Goal: Task Accomplishment & Management: Complete application form

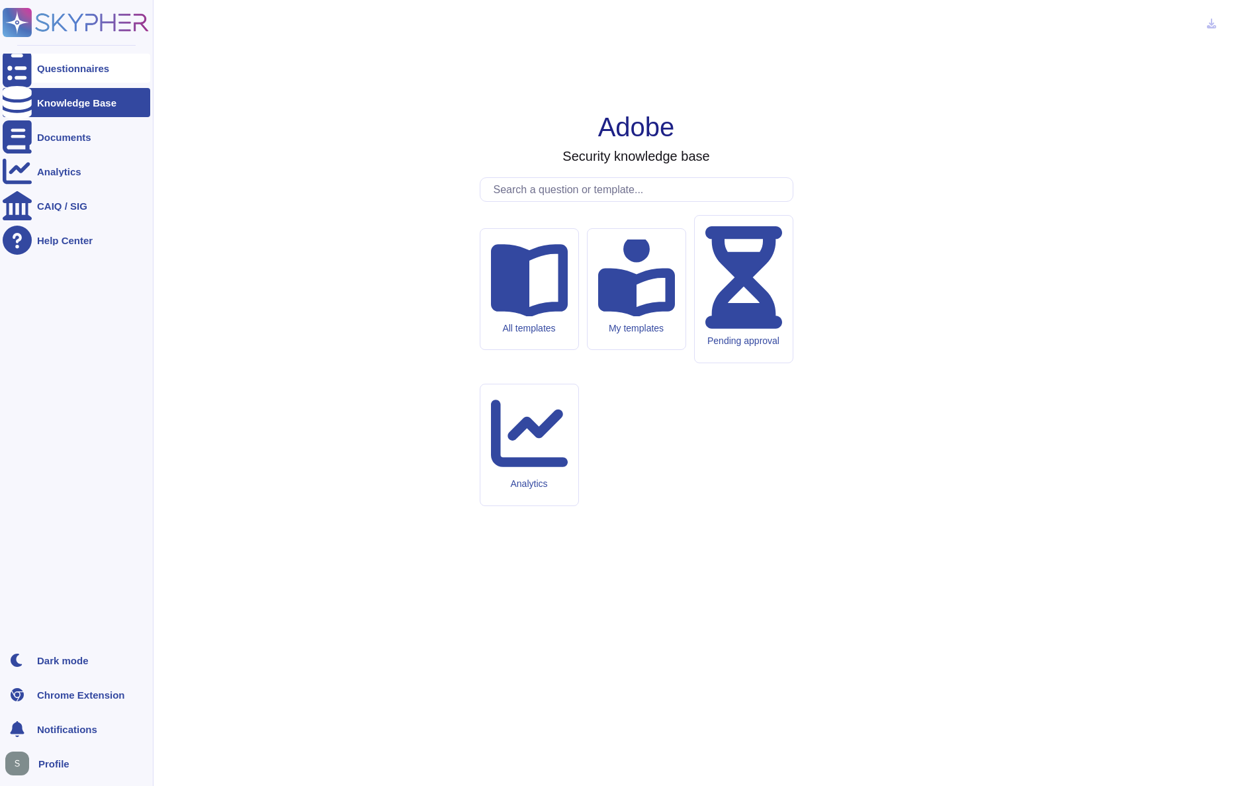
click at [22, 63] on icon at bounding box center [17, 68] width 29 height 39
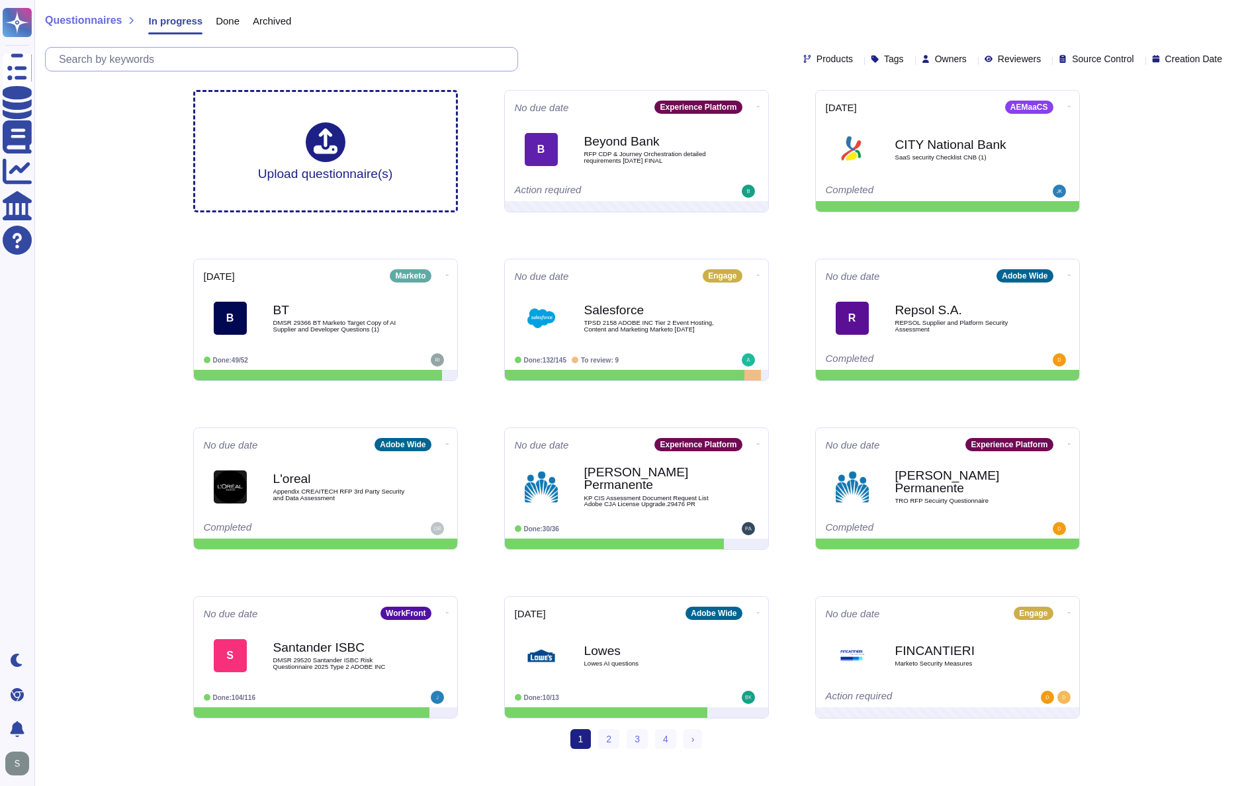
click at [413, 63] on input "text" at bounding box center [284, 59] width 465 height 23
type input "s"
click at [606, 745] on link "2" at bounding box center [608, 739] width 21 height 20
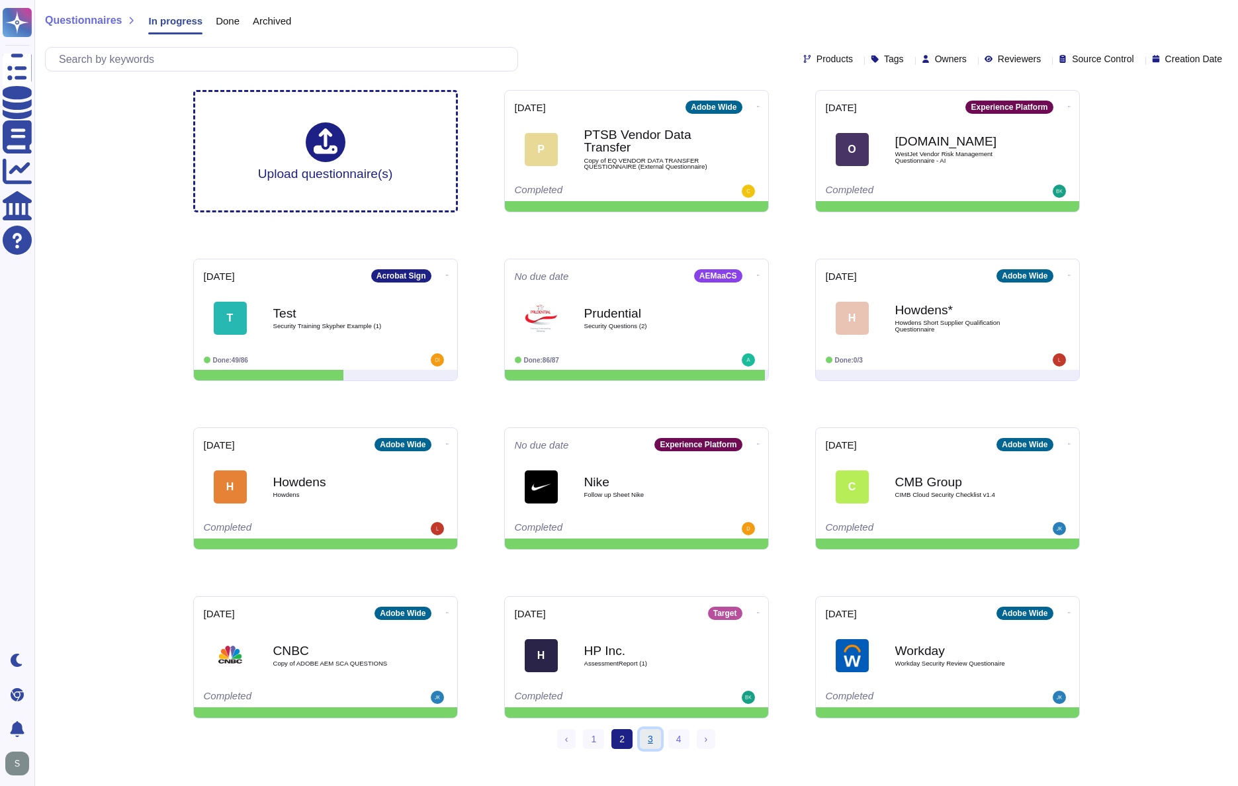
click at [647, 739] on link "3" at bounding box center [650, 739] width 21 height 20
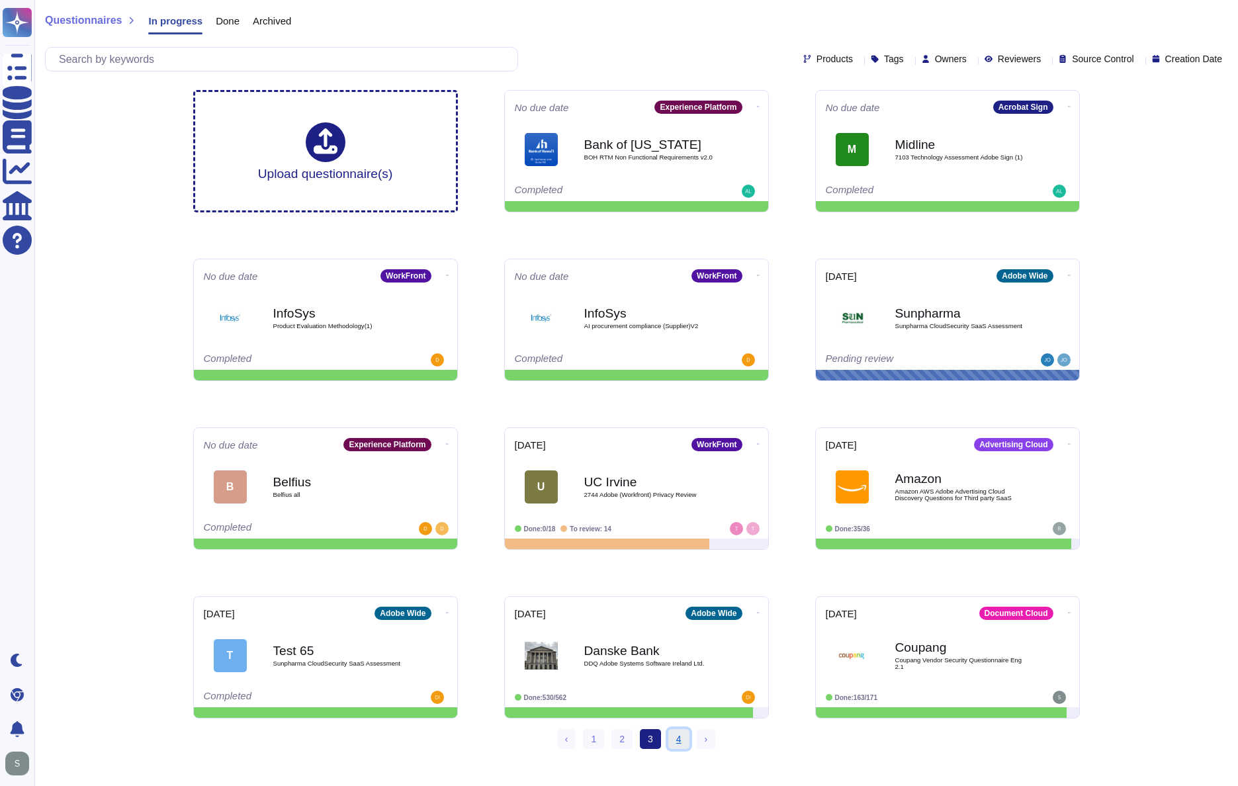
click at [678, 739] on link "4" at bounding box center [679, 739] width 21 height 20
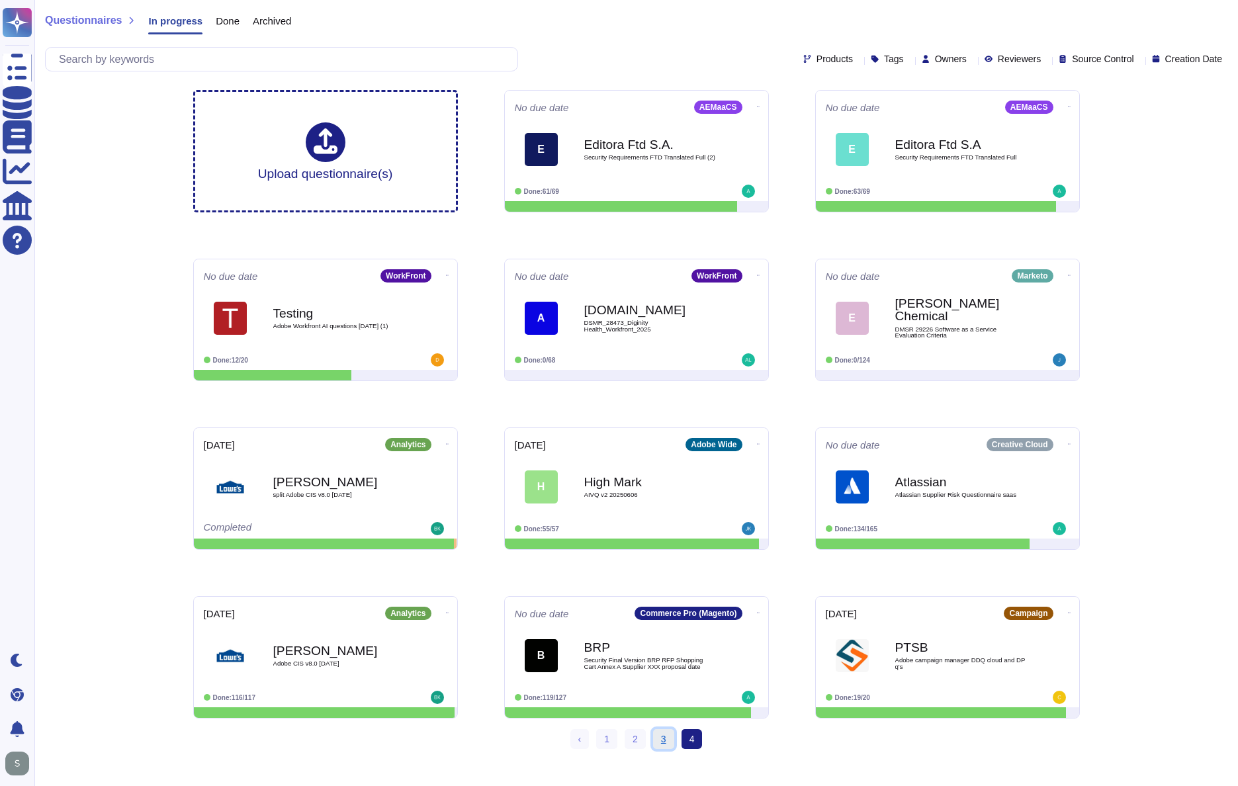
click at [669, 740] on link "3" at bounding box center [663, 739] width 21 height 20
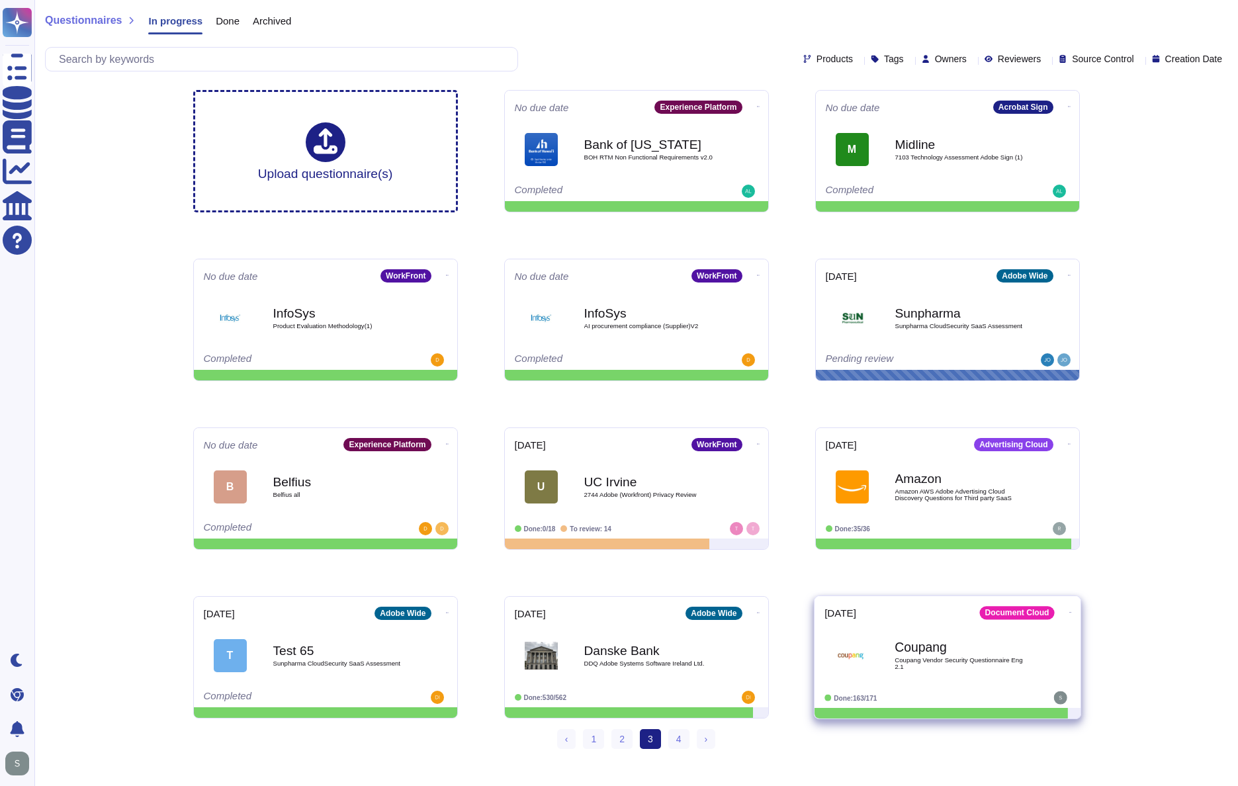
click at [914, 684] on div "Coupang Coupang Vendor Security Questionnaire Eng 2.1" at bounding box center [948, 655] width 246 height 67
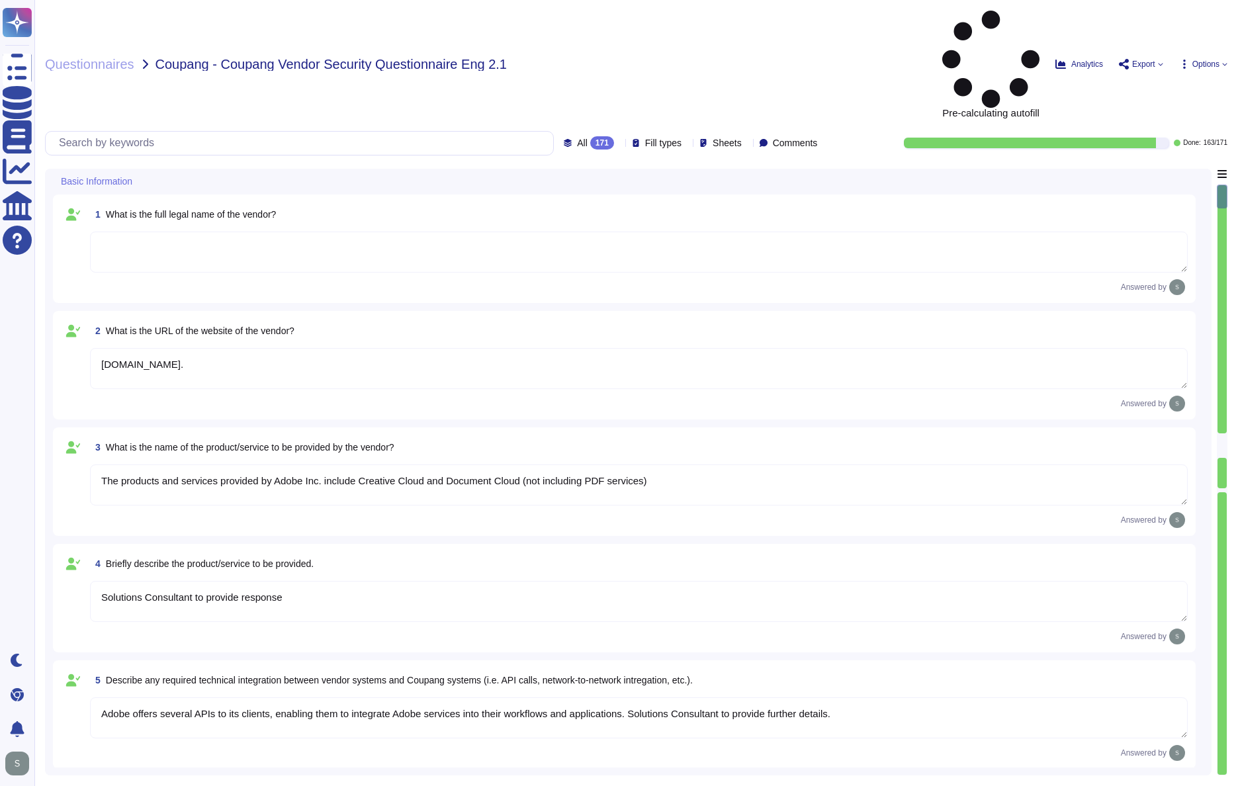
type textarea "[DOMAIN_NAME]."
type textarea "The products and services provided by Adobe Inc. include Creative Cloud and Doc…"
type textarea "Solutions Consultant to provide response"
type textarea "Adobe offers several APIs to its clients, enabling them to integrate Adobe serv…"
type textarea "Yes, Adobe maintains enterprise Information Security and Privacy Policies that …"
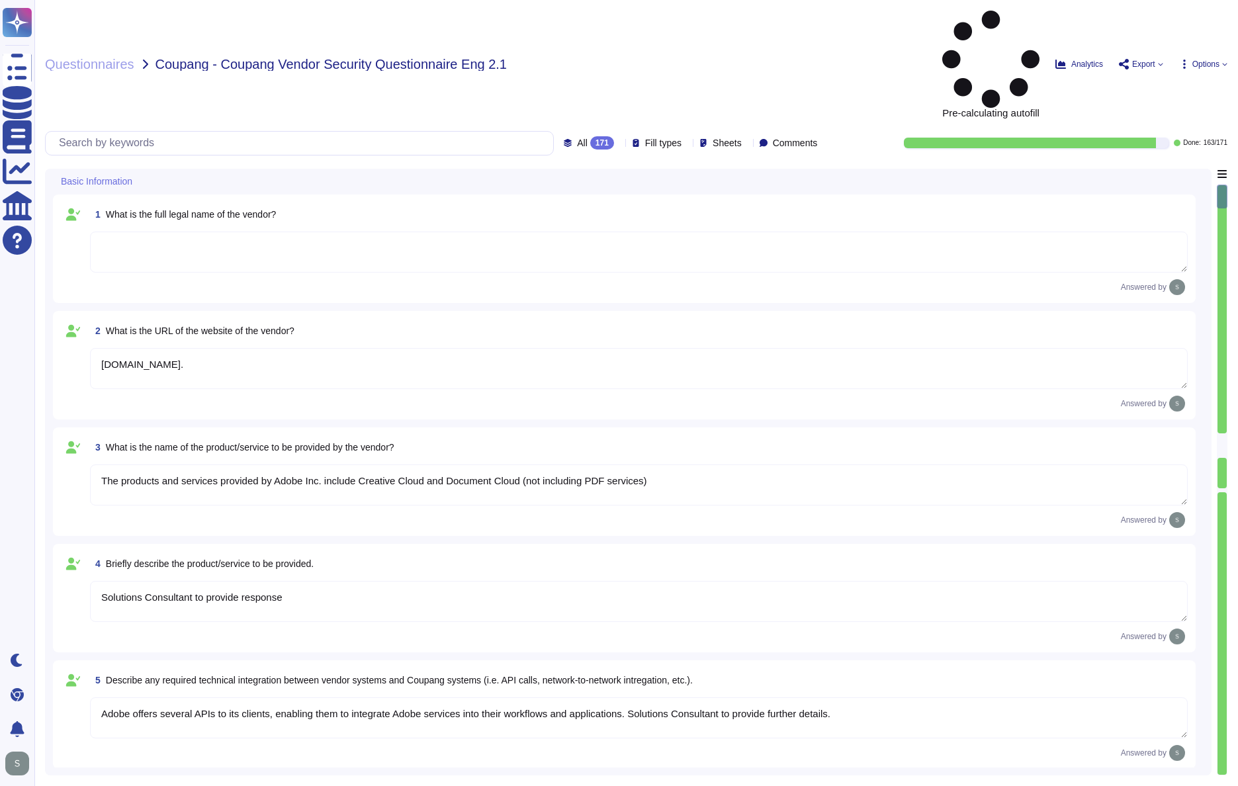
type textarea "Adobe has appointed a Chief Security Officer (CSO) who is responsible for secur…"
type textarea "Yes, we deliver regular information security and privacy training to educate ou…"
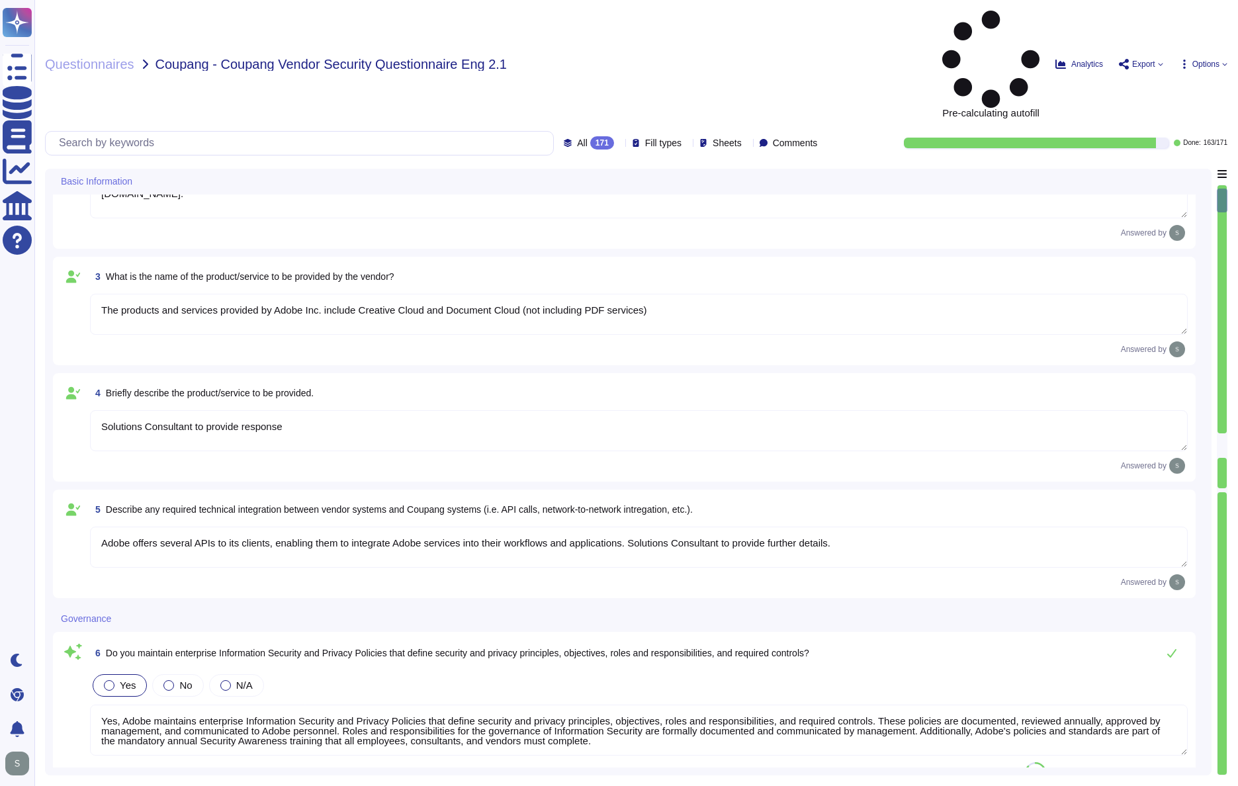
type textarea "Adobe has implemented a comprehensive Business Continuity and Disaster Recovery…"
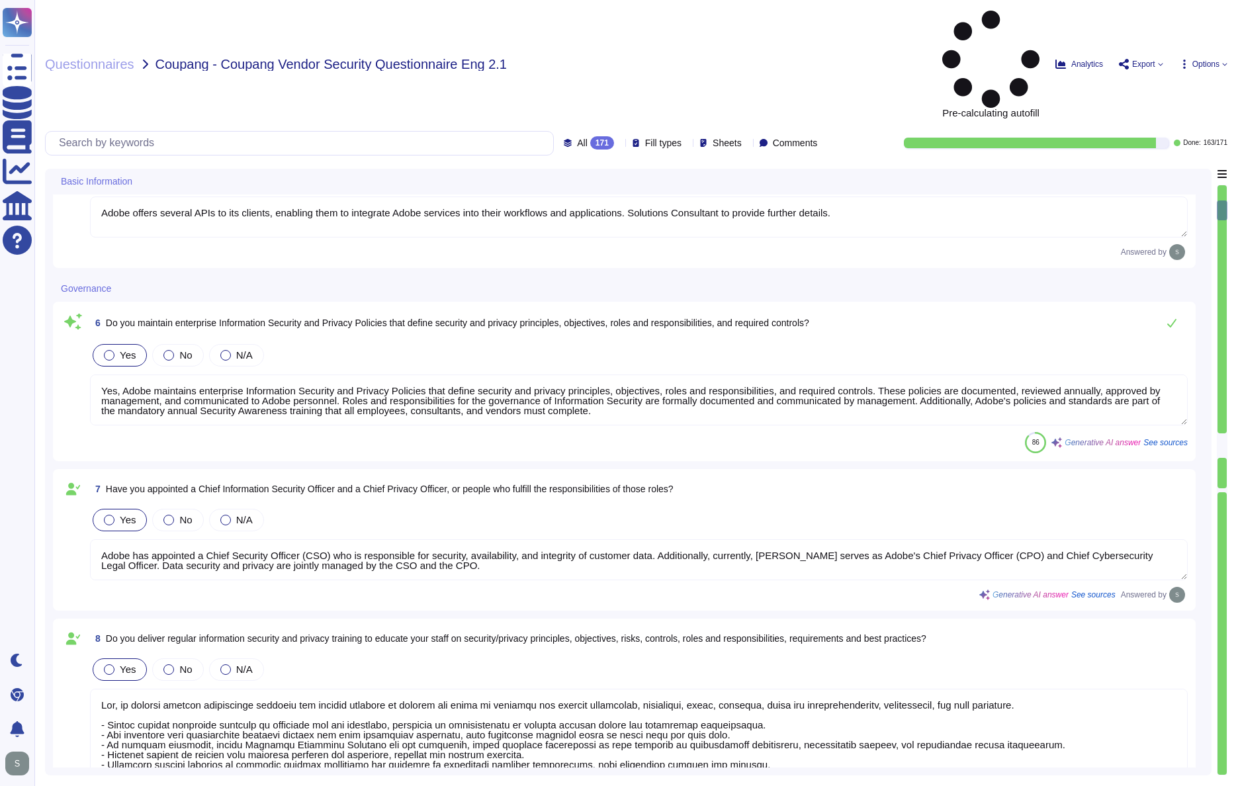
type textarea "Yes, we have a documented and approved Incident Response Plan in place that out…"
type textarea "For incidents: The Incident Response Team coordinates incident response activit…"
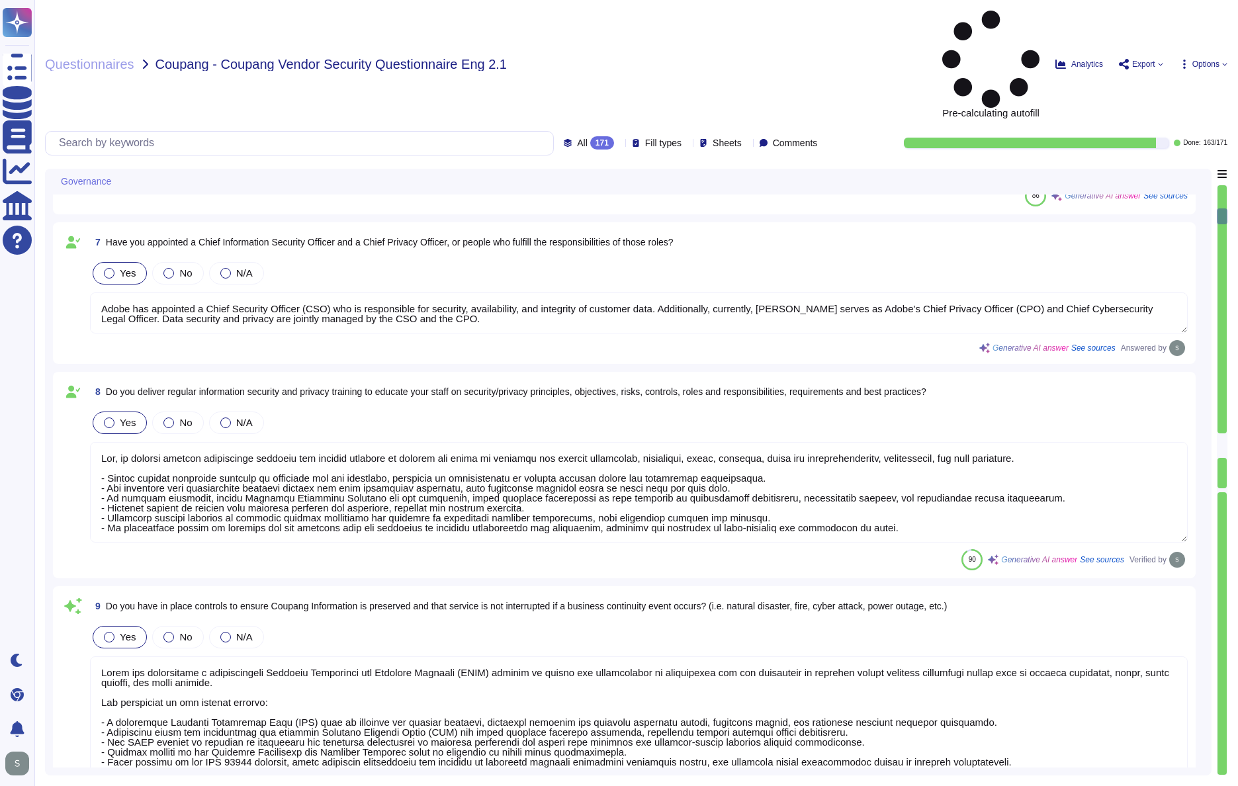
type textarea "The timeframe for notification is governed by the laws and regulations of the c…"
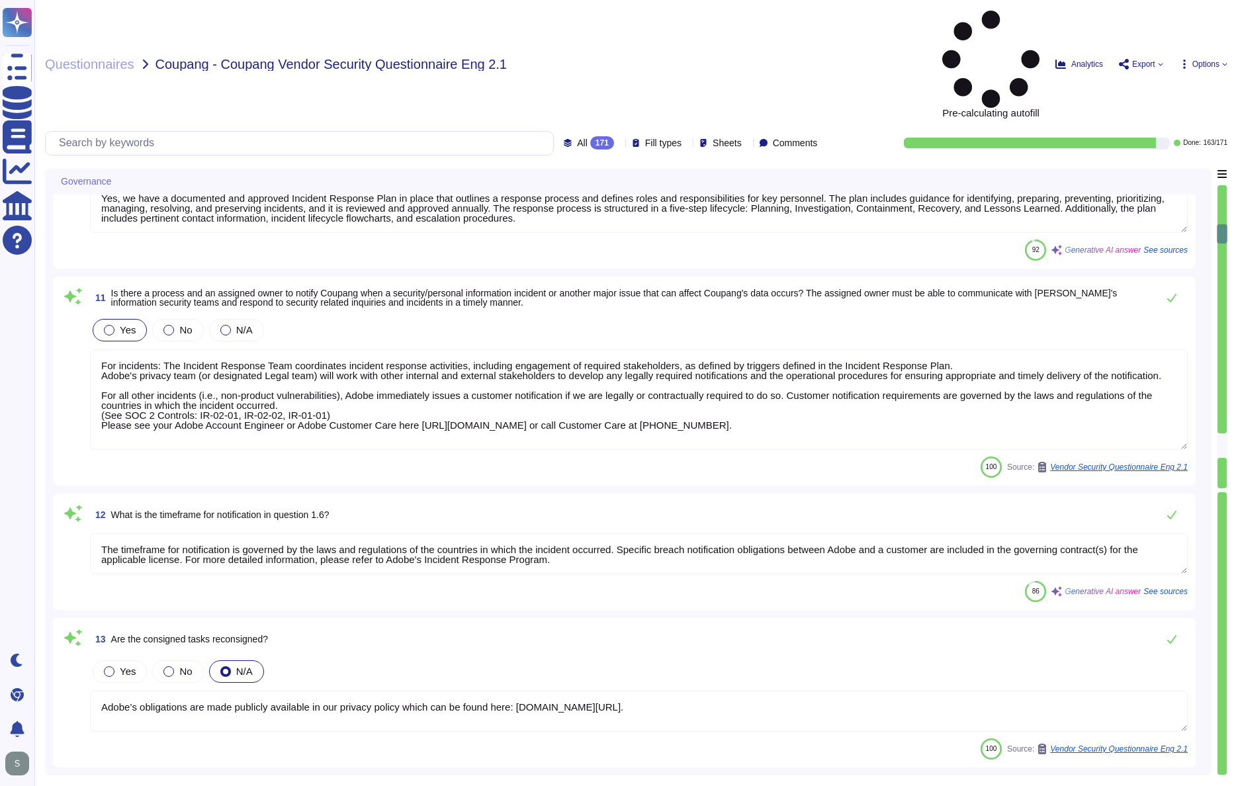
type textarea "Adobe’s obligations are made publicly available in our privacy policy which can…"
type textarea "Adobe has comprehensive policies, procedures, and technical measures in place t…"
type textarea "Adobe has a policy in place for the secure deletion and destruction of data, wh…"
type textarea "a) We retain personal information related to our contract and business transact…"
type textarea "Yes, Adobe instructs all employees to report any identified or suspected inform…"
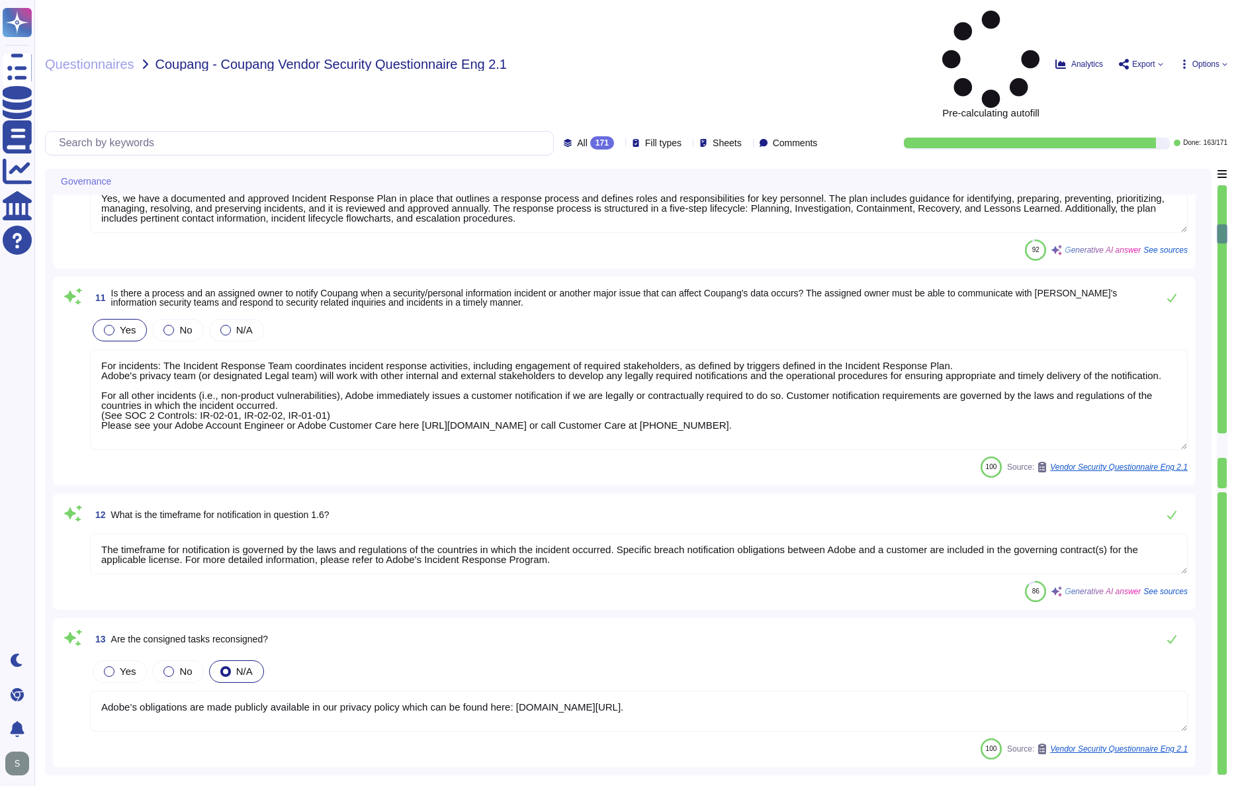
type textarea "Adobe employees at an office location that do not have access to confidential o…"
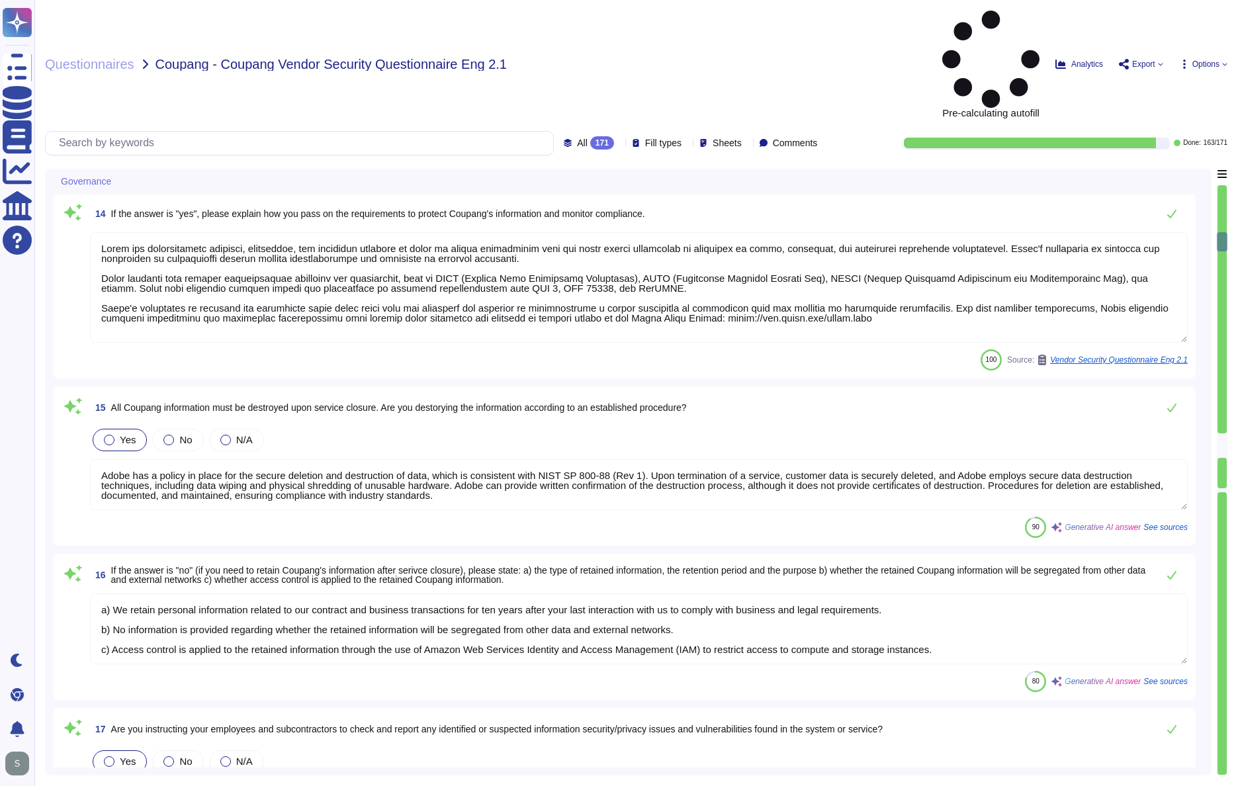
type textarea "Coupang Information is maintained in controlled areas that are protected by var…"
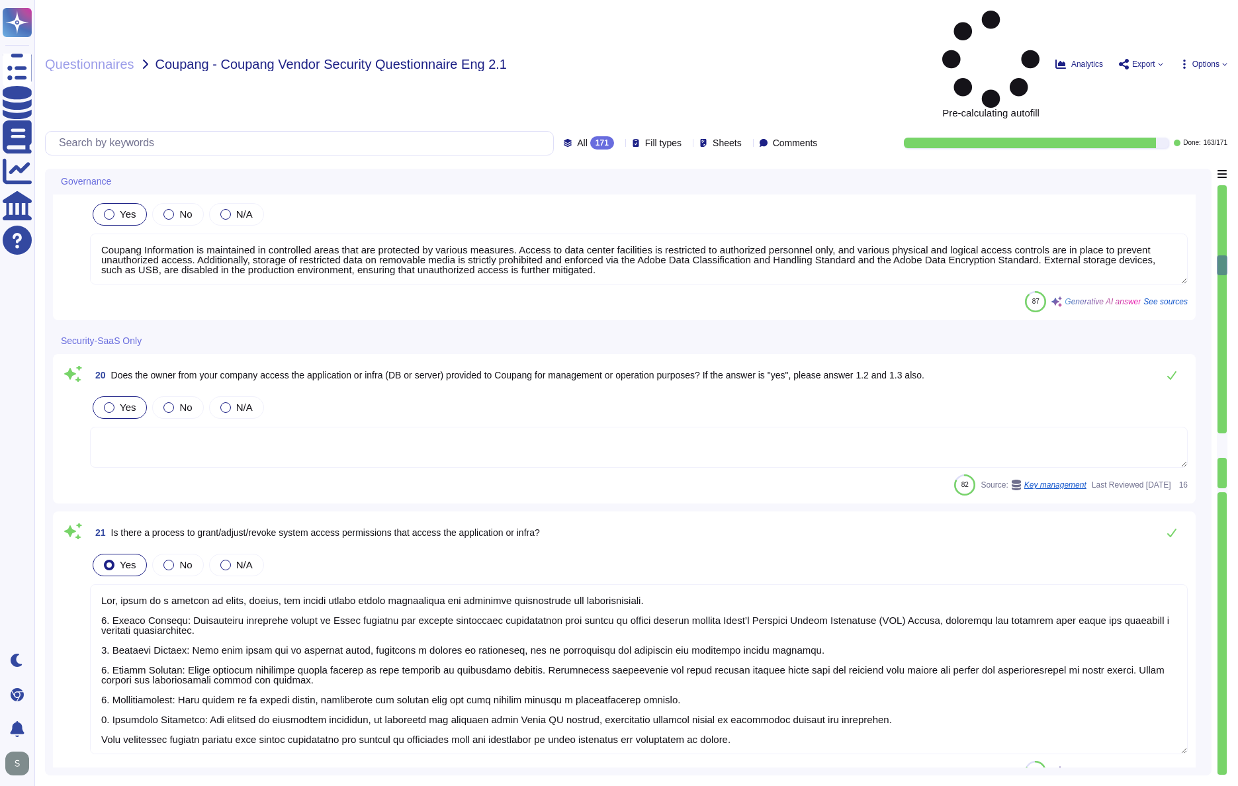
type textarea "Lor, ipsum do s ametcon ad elits, doeius, tem incidi utlabo etdolo magnaaliqua …"
type textarea "System access granting, adjusting, and revoking activities are logged, and appr…"
type textarea "The default sign-in session timeout value is 24 hours."
type textarea "Yes, the session timeout may be configured by the customer. Additionally, sessi…"
type textarea "Yes, it can be integrated with Coupang Okta for SSO based on [PERSON_NAME] 2.0 …"
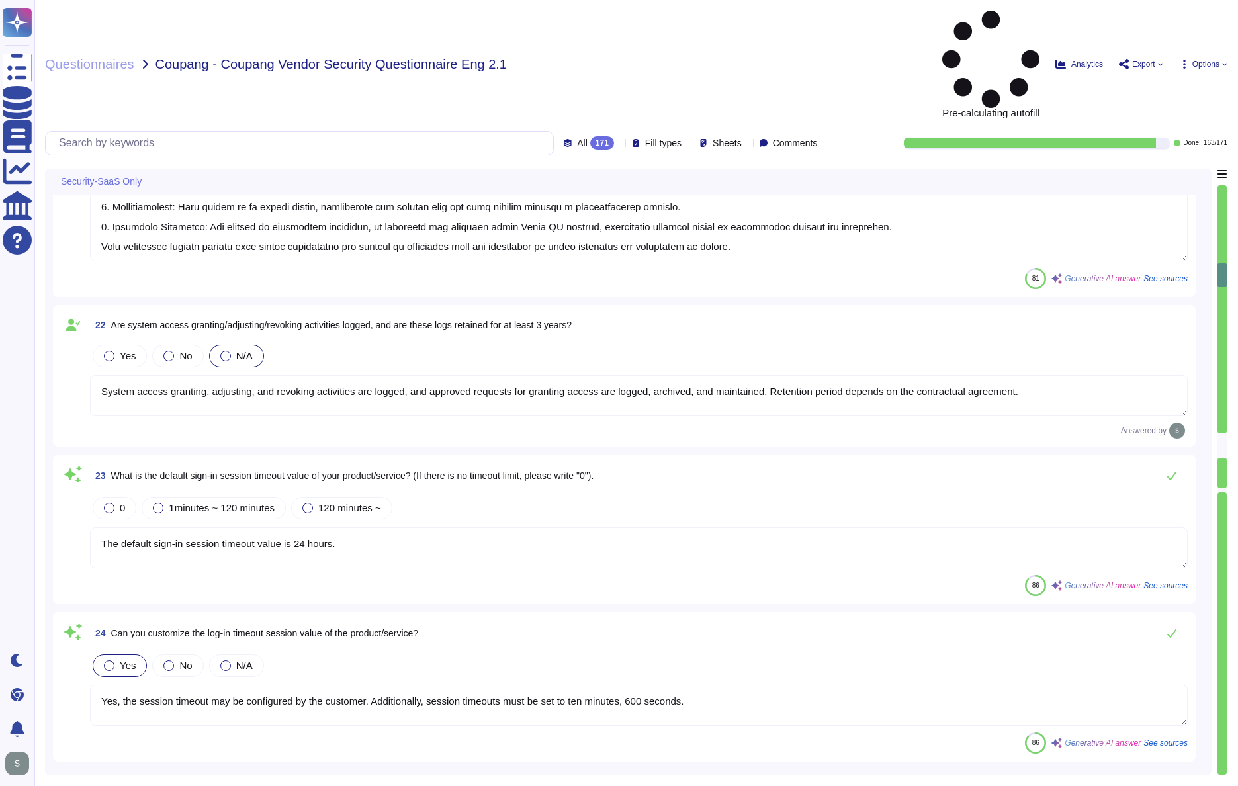
type textarea "Each user must have a unique personal account created using Adobe's Identity an…"
type textarea "Yes, multi-factor authentication (MFA) is required prior to obtaining access to…"
type textarea "Yes, we require complicated password settings. Passwords must be a minimum of 1…"
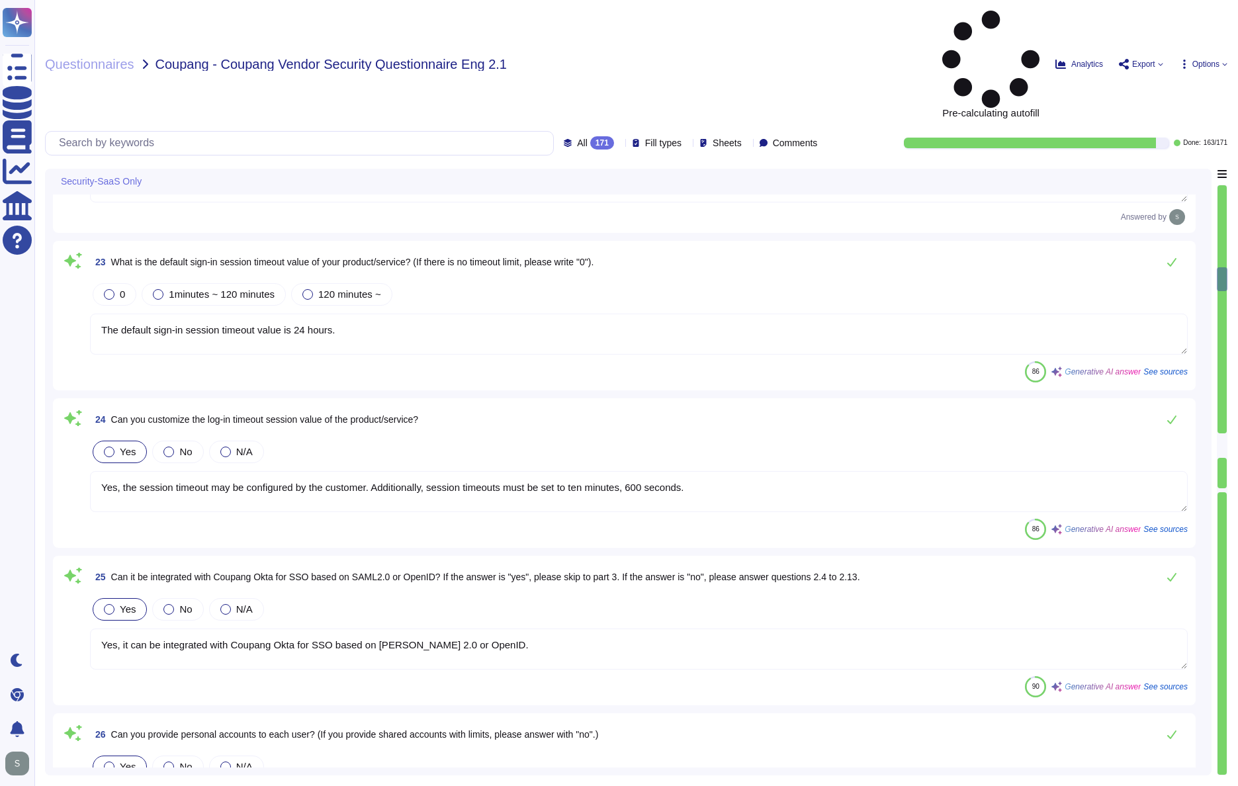
type textarea "We use SHA-256 hashing in combination with password salts and a large number of…"
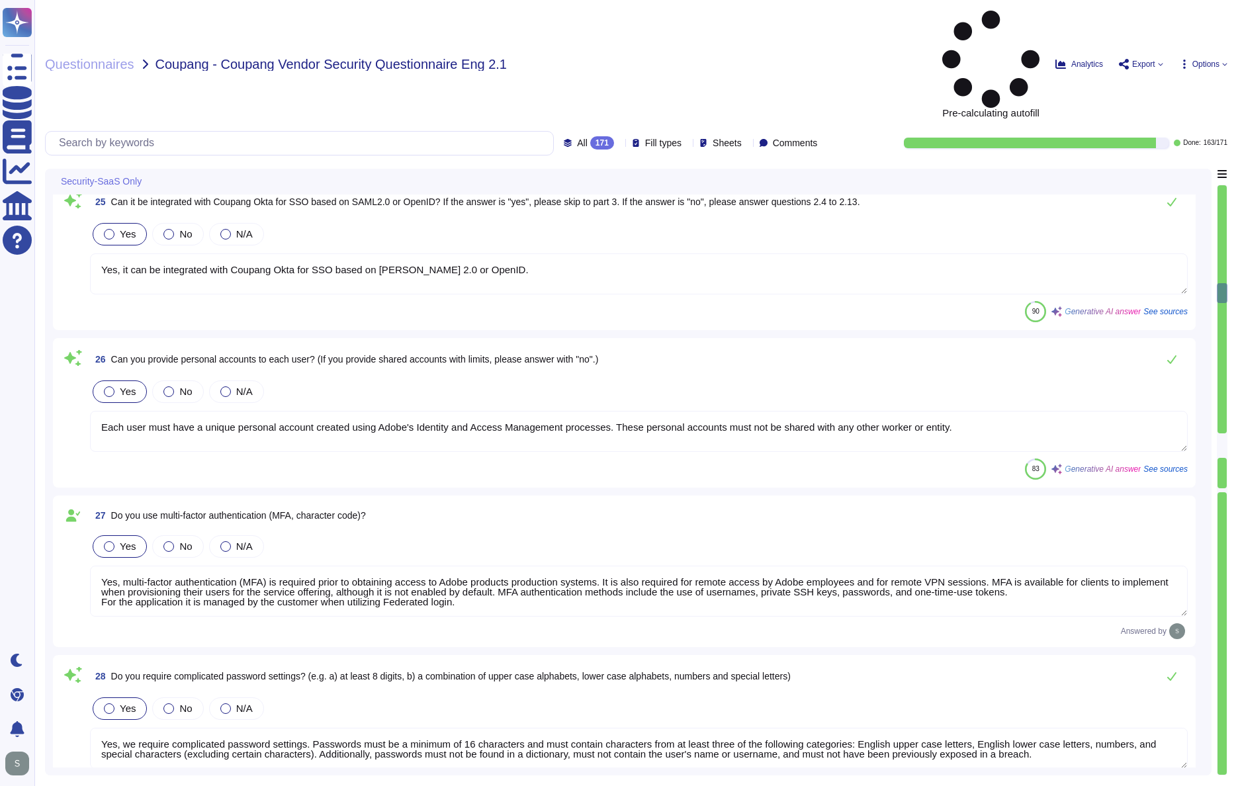
type textarea "For Adobe, personnel accounts subscribed to the corporate identity management s…"
type textarea "Yes, administrator and other special purpose accounts are separately identified…"
type textarea "Yes, our systems implement controls to prevent unauthorized access, including l…"
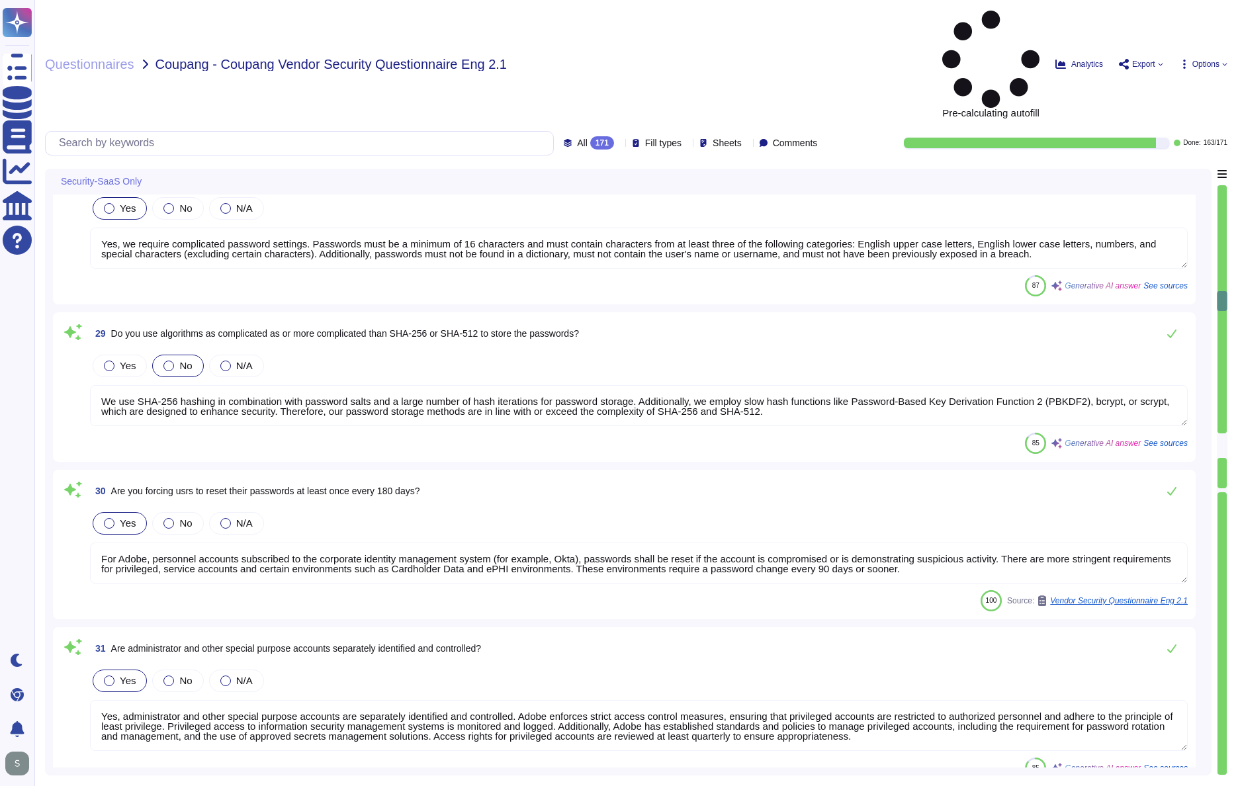
type textarea "Yes, Adobe captures and retains logs related to authentication attempts, includ…"
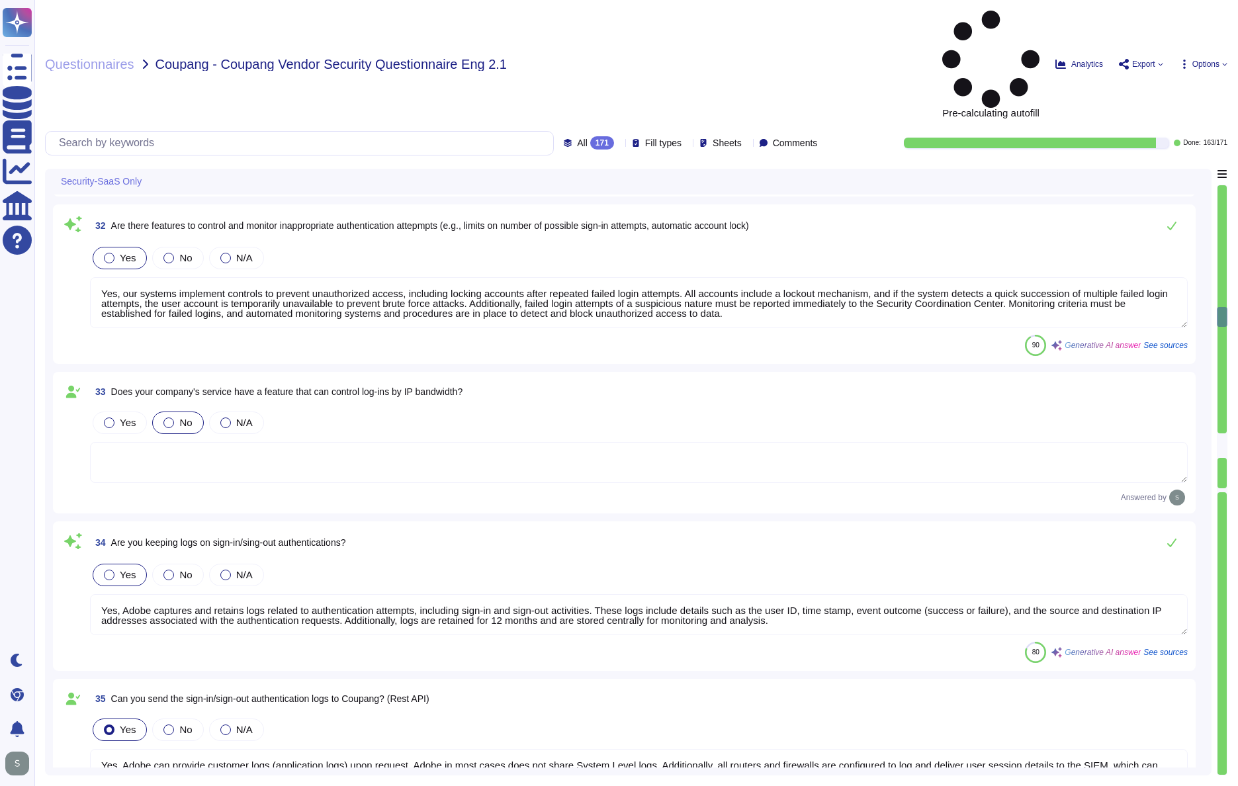
type textarea "Yes, Adobe can provide customer logs (application logs) upon request. Adobe in …"
type textarea "Third-party audit or certification reports are available under NDA and can be r…"
type textarea "Yes, we have comprehensive controls in place to prevent, detect, and respond to…"
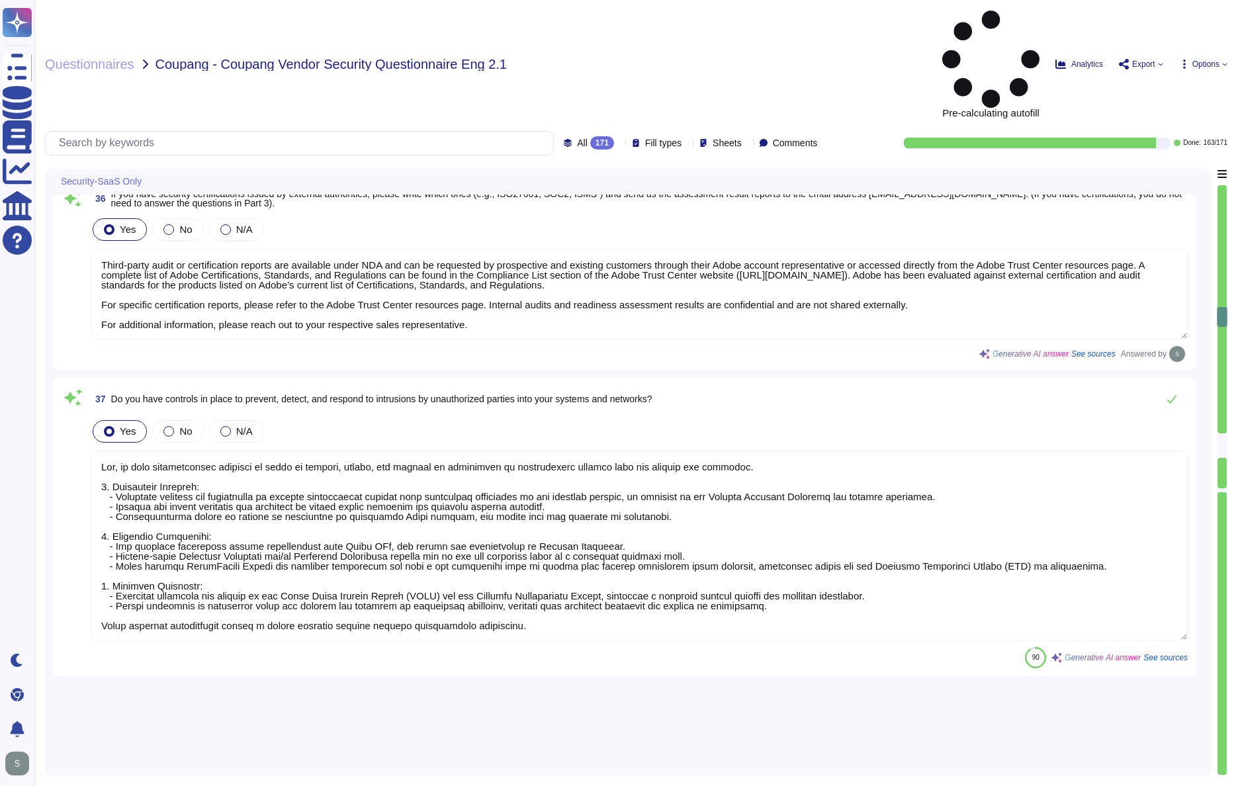
scroll to position [5838, 0]
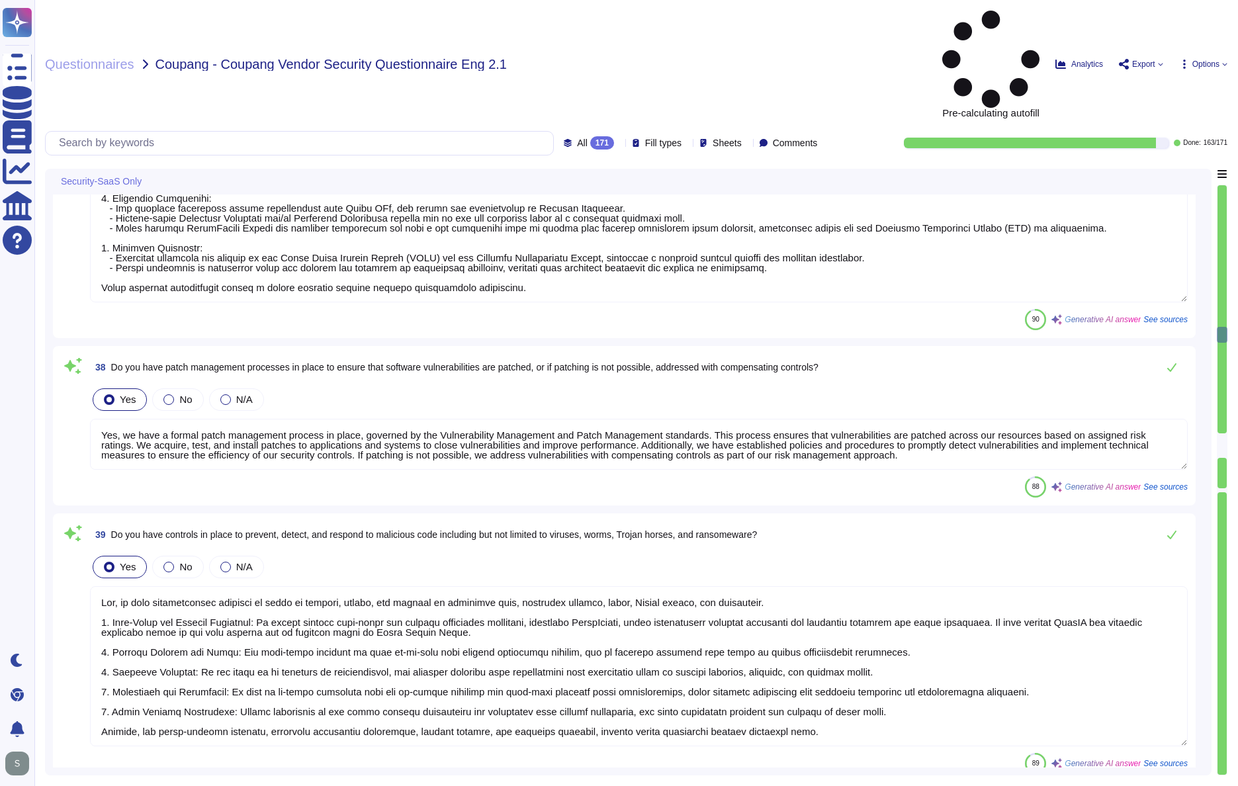
type textarea "Yes, we have a formal patch management process in place, governed by the Vulner…"
type textarea "Yes, we have comprehensive controls in place to prevent, detect, and respond to…"
type textarea "Adobe backs up customer data regularly and validates restoration of data period…"
type textarea "Adobe implements a range of access management procedures, including IP address …"
type textarea "Yes, we apply network segmentation within our production environment to restric…"
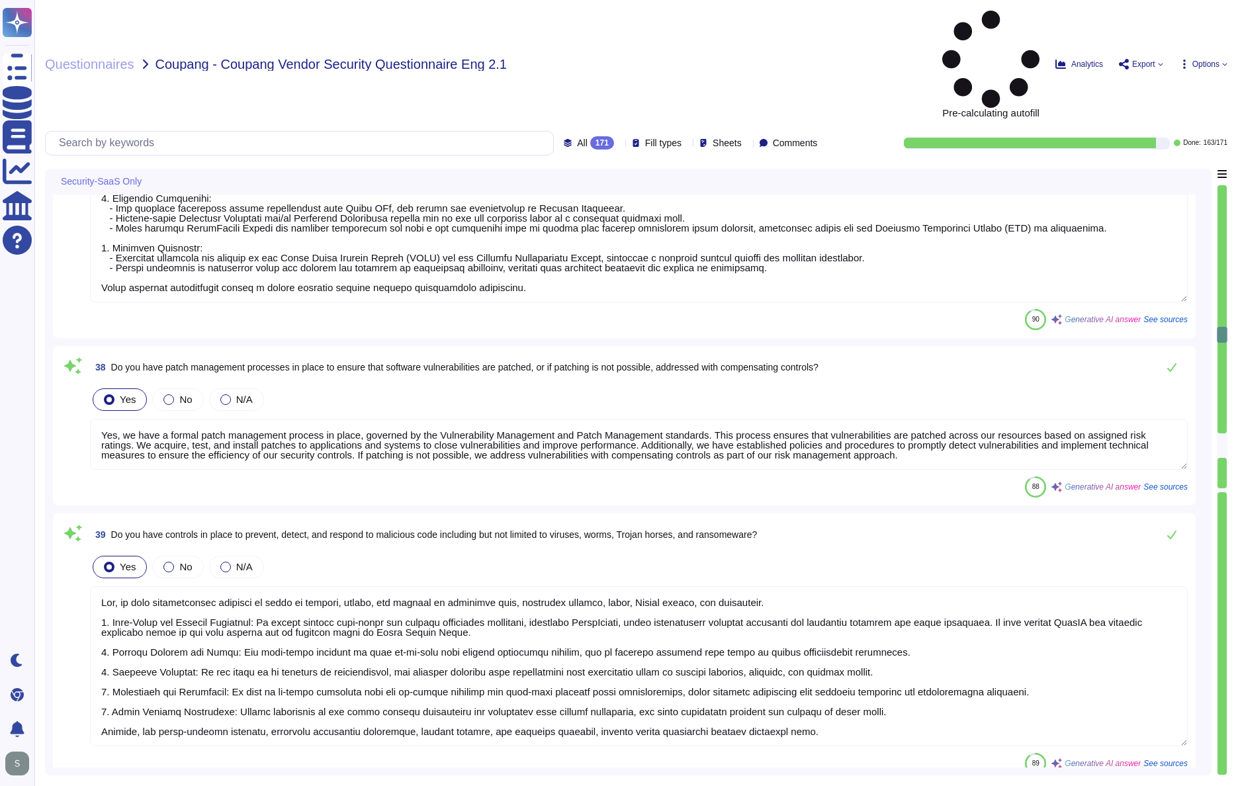
scroll to position [1, 0]
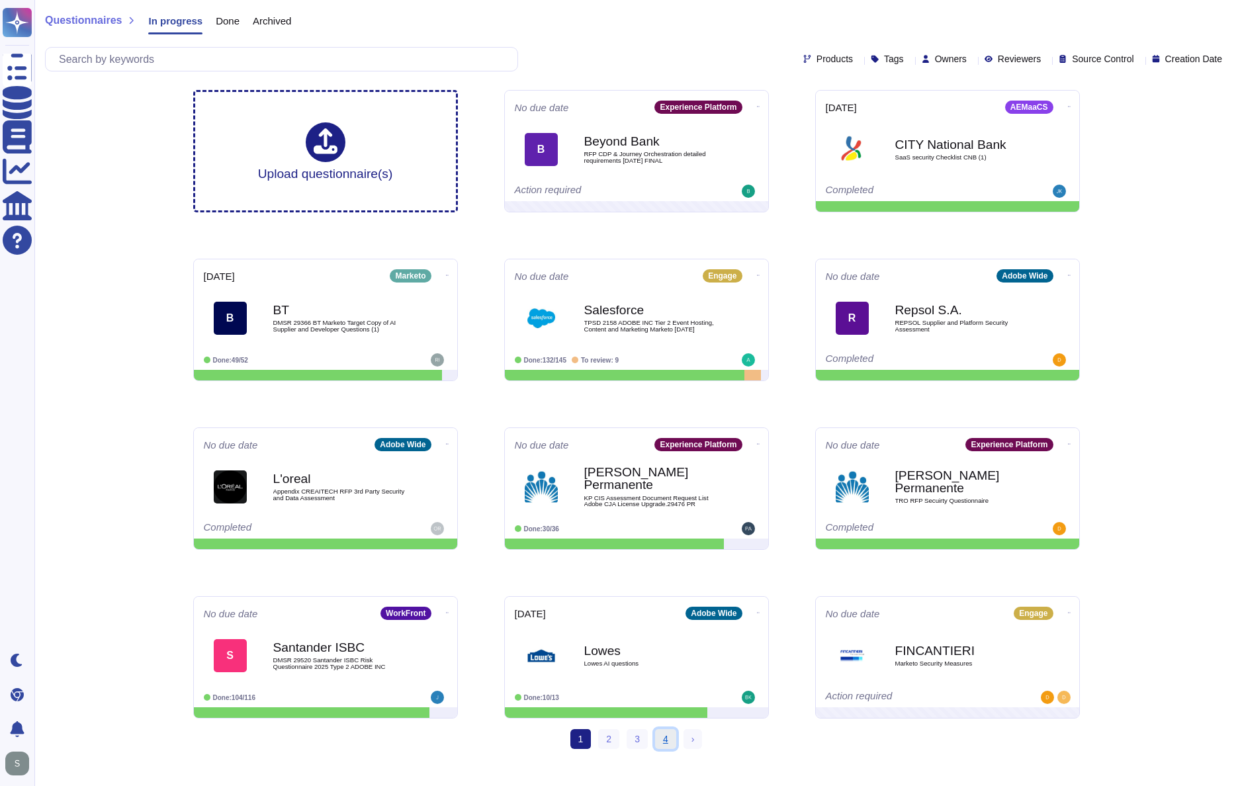
click at [663, 737] on link "4" at bounding box center [665, 739] width 21 height 20
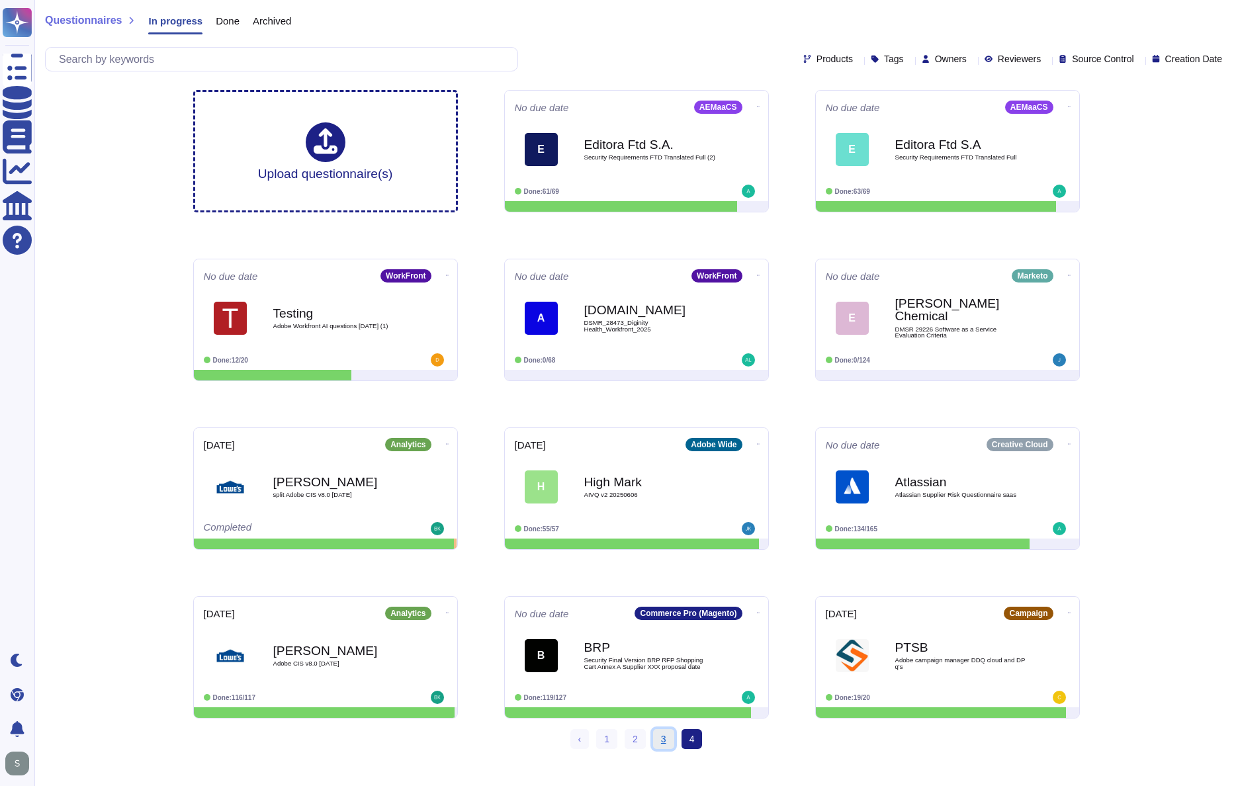
click at [653, 739] on link "3" at bounding box center [663, 739] width 21 height 20
